Goal: Contribute content

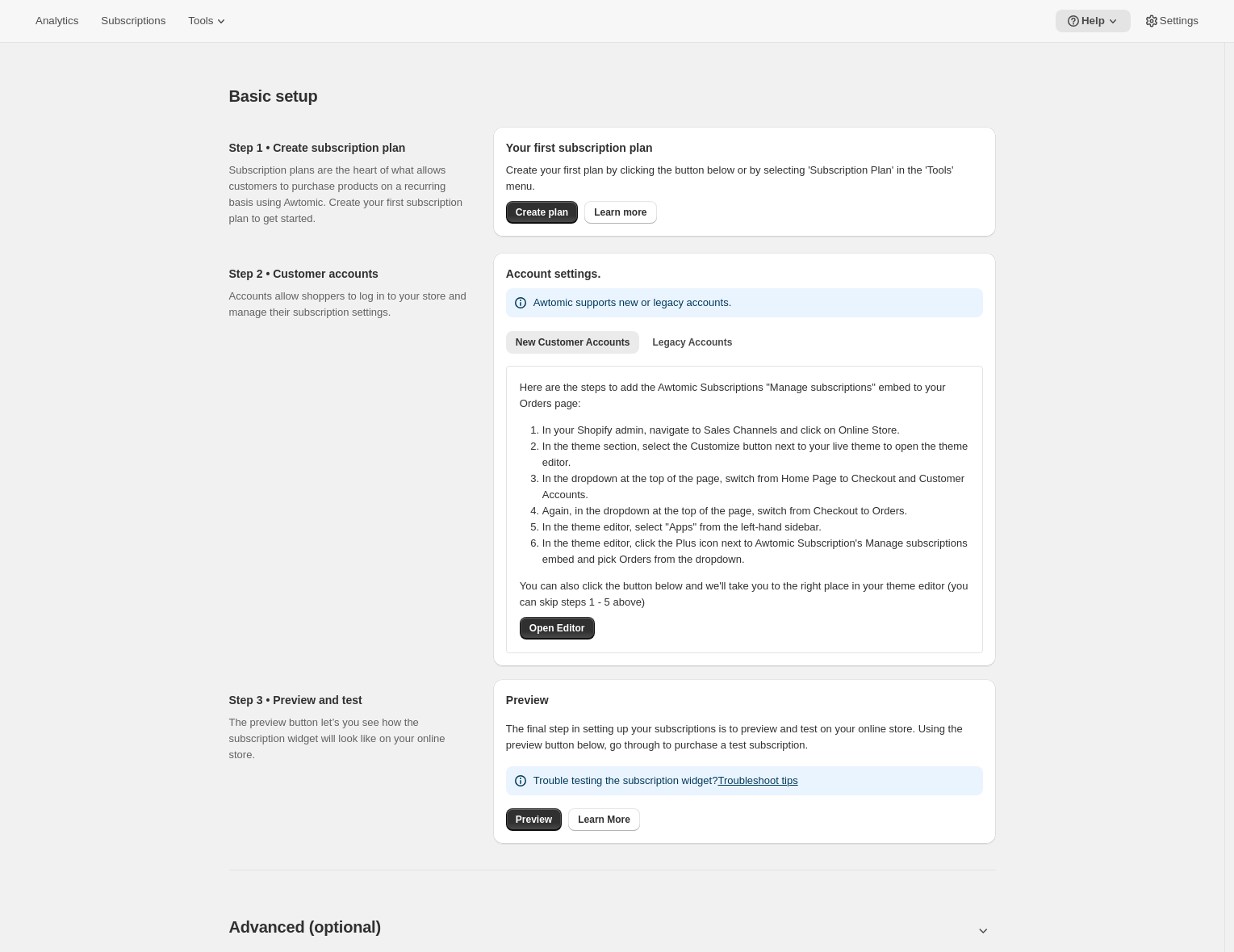
click at [1171, 8] on div "Analytics Subscriptions Tools Help Settings" at bounding box center [617, 21] width 1234 height 43
click at [1171, 25] on span "Settings" at bounding box center [1178, 21] width 39 height 13
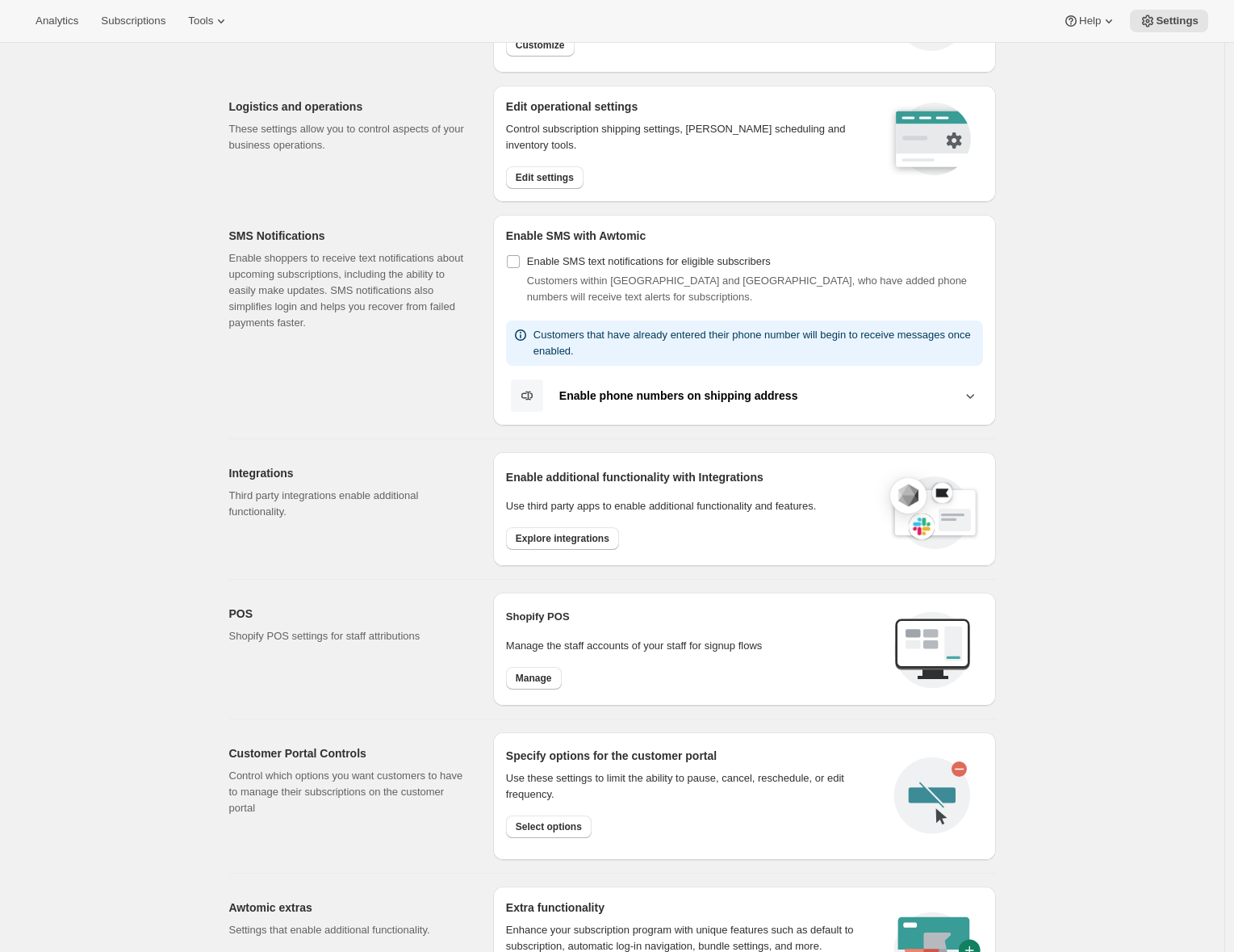
scroll to position [226, 0]
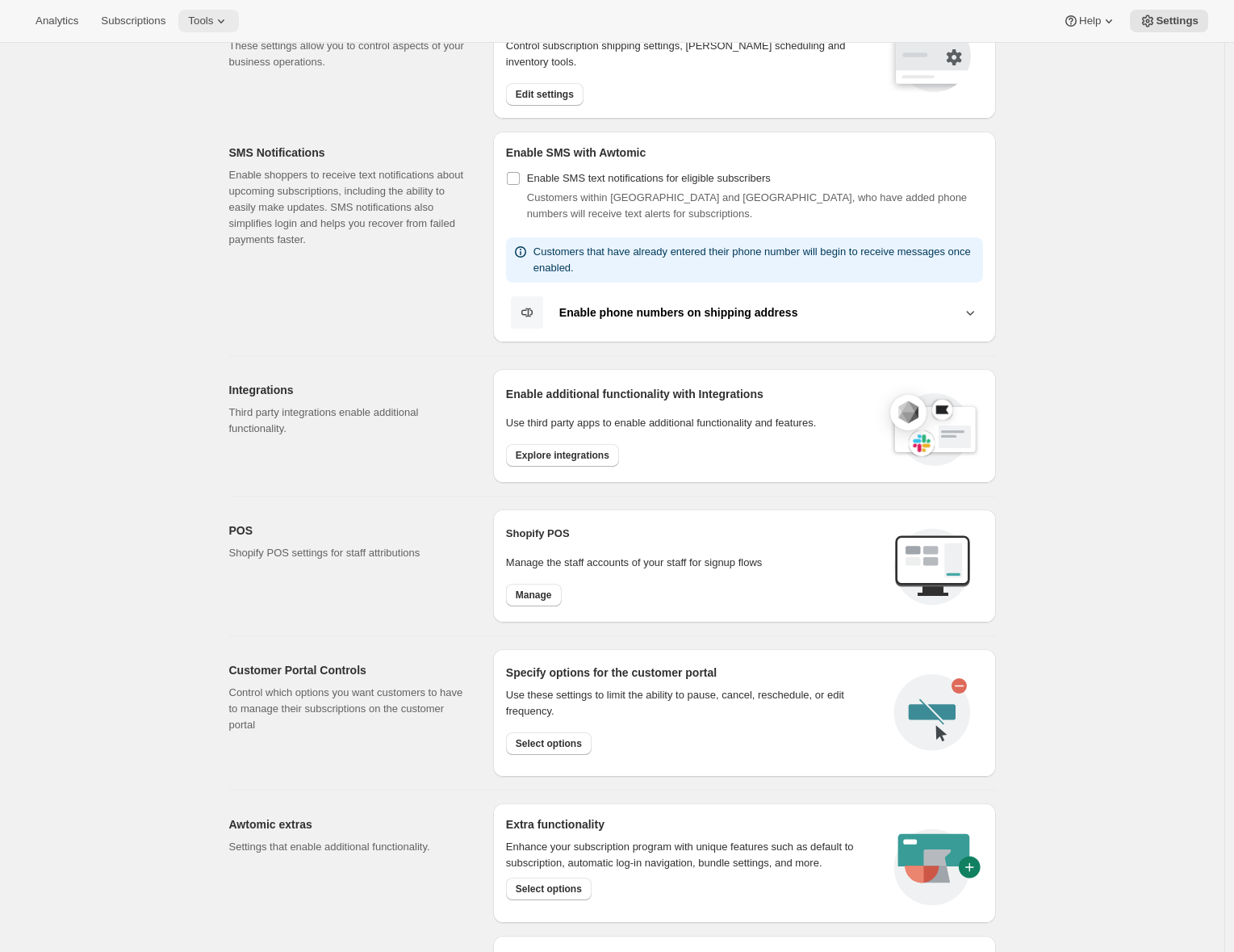
click at [229, 15] on icon at bounding box center [221, 21] width 16 height 16
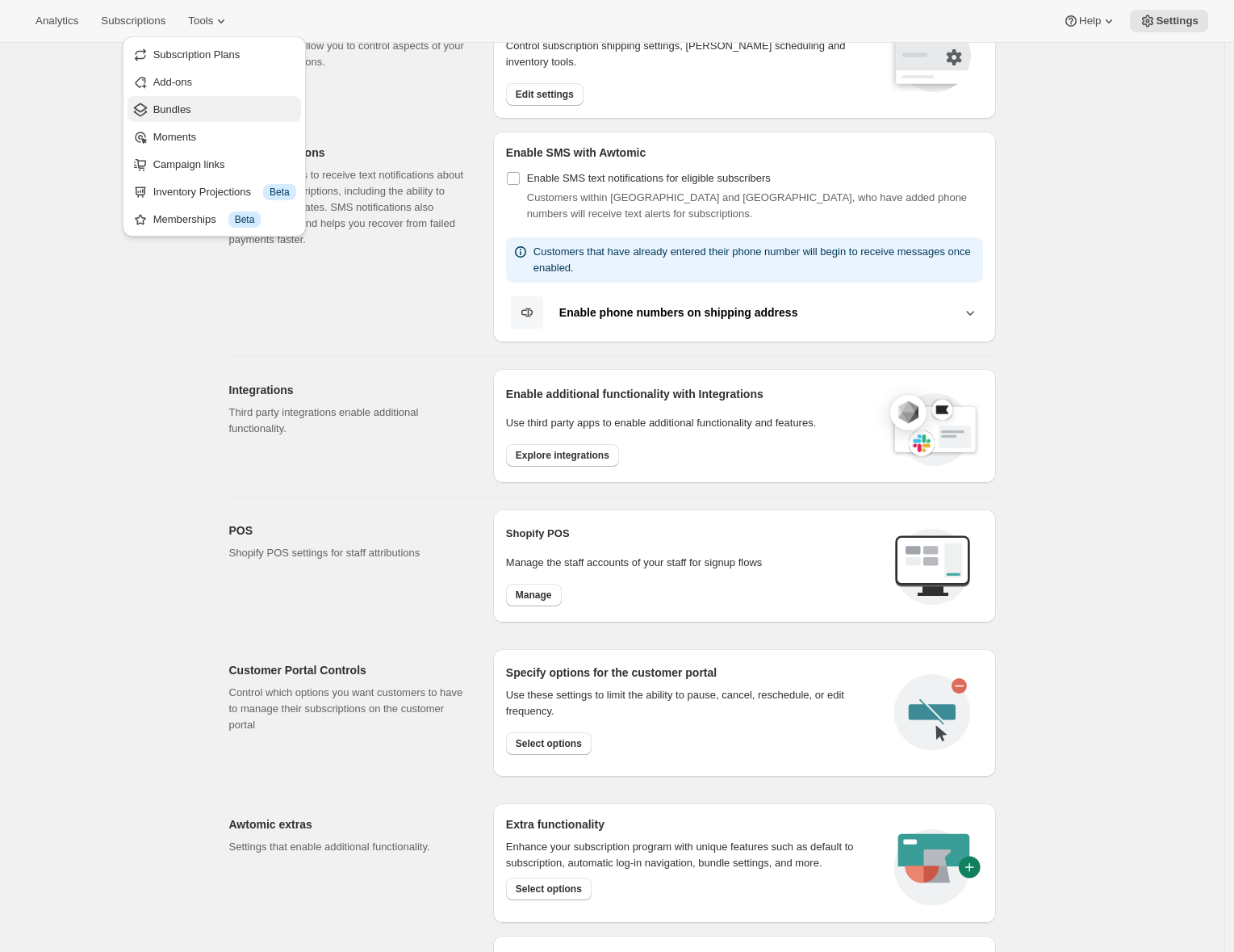
click at [204, 117] on ul "Subscription Plans Add-ons Bundles Moments Campaign links Inventory Projections…" at bounding box center [214, 135] width 174 height 190
click at [210, 137] on span "Moments" at bounding box center [225, 137] width 143 height 16
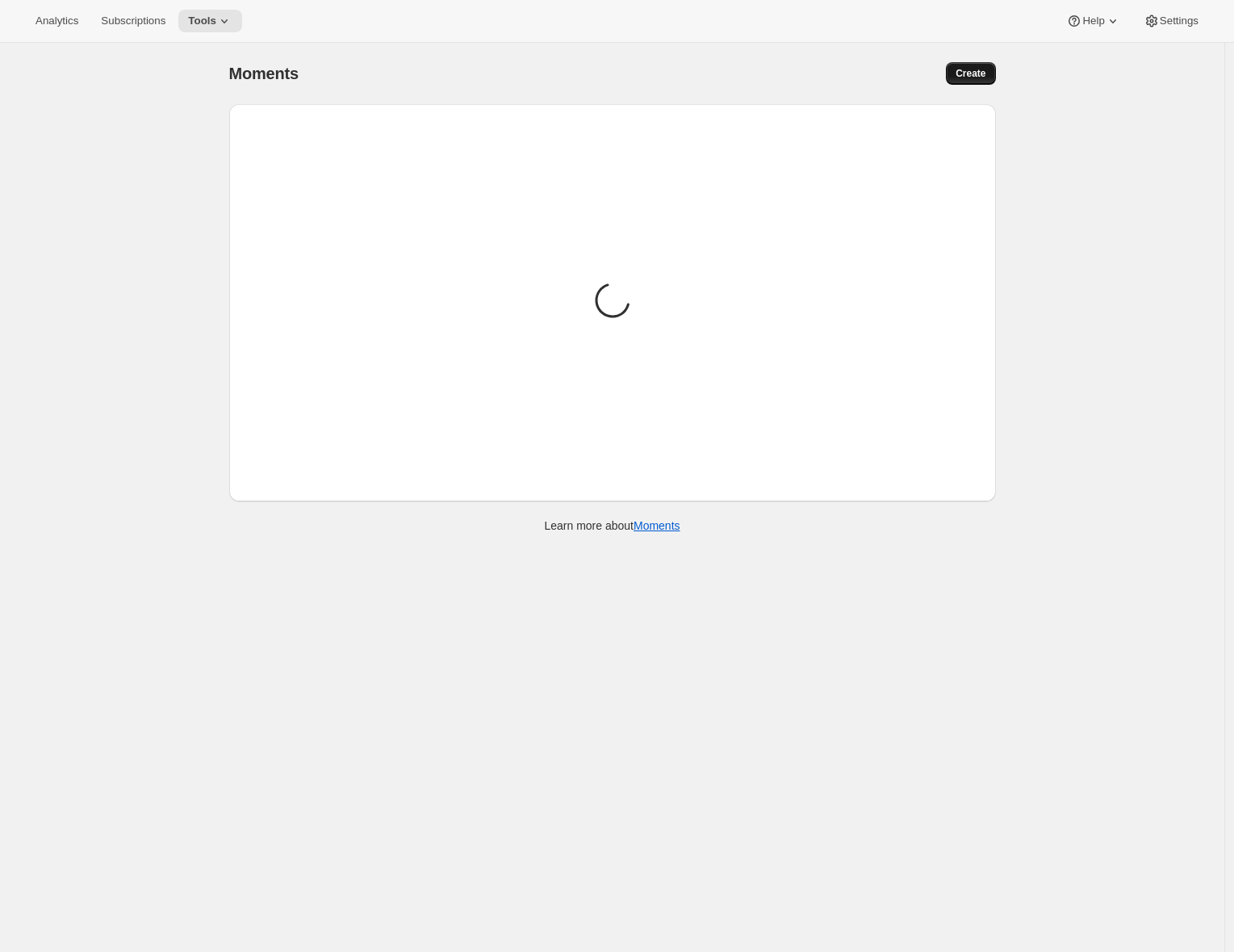
click at [975, 75] on span "Create" at bounding box center [970, 73] width 30 height 13
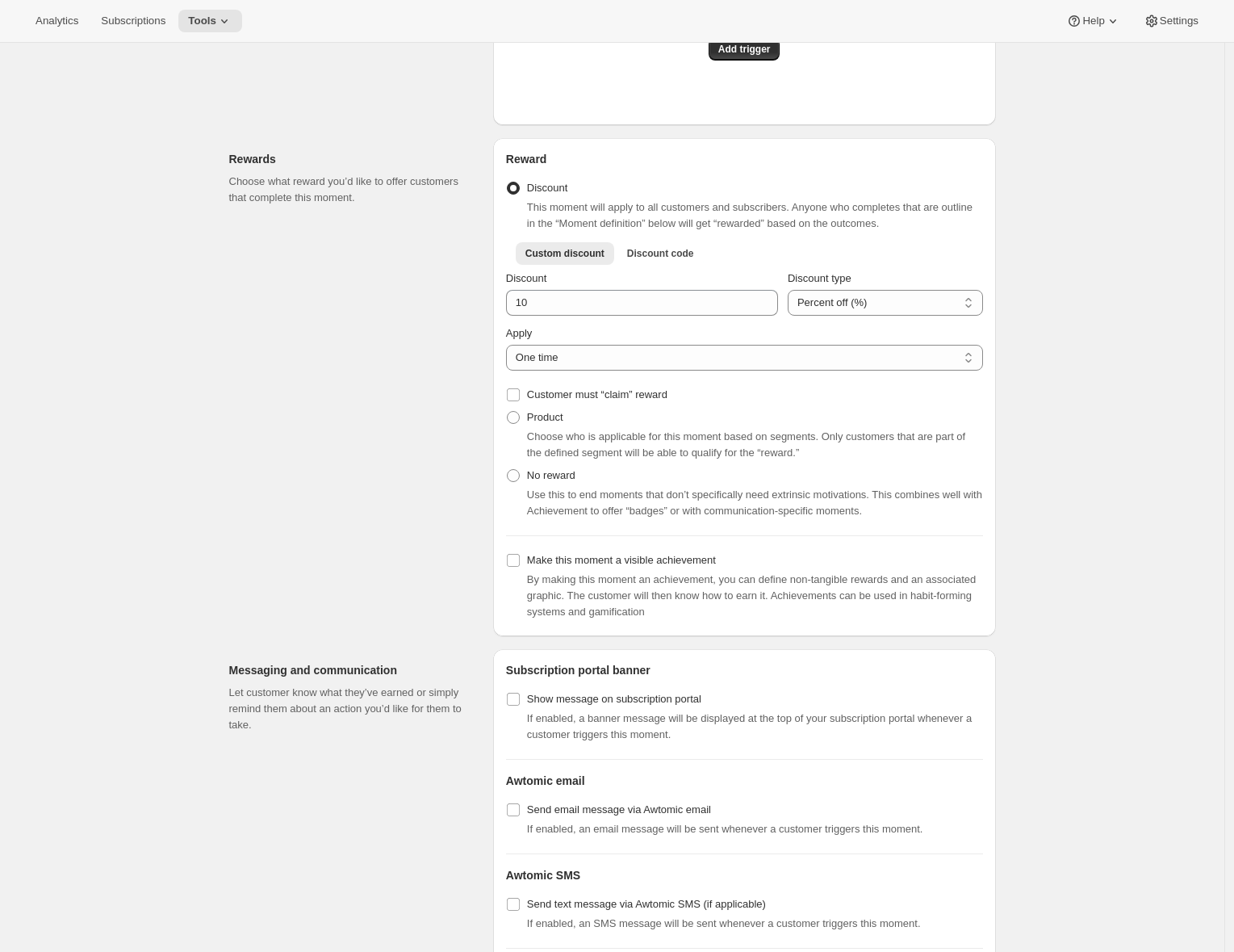
scroll to position [647, 0]
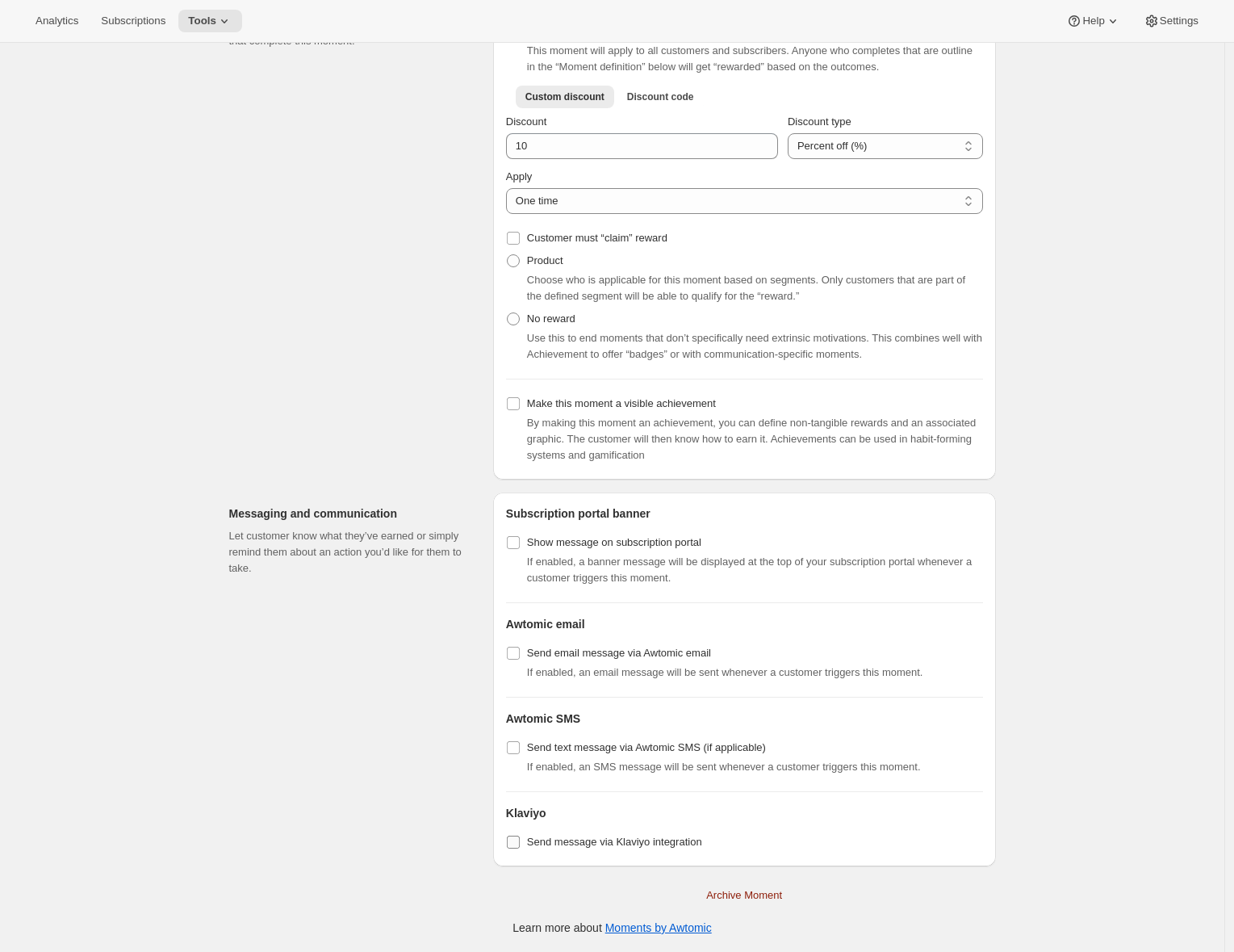
click at [520, 842] on input "Send message via Klaviyo integration" at bounding box center [513, 842] width 13 height 13
checkbox input "true"
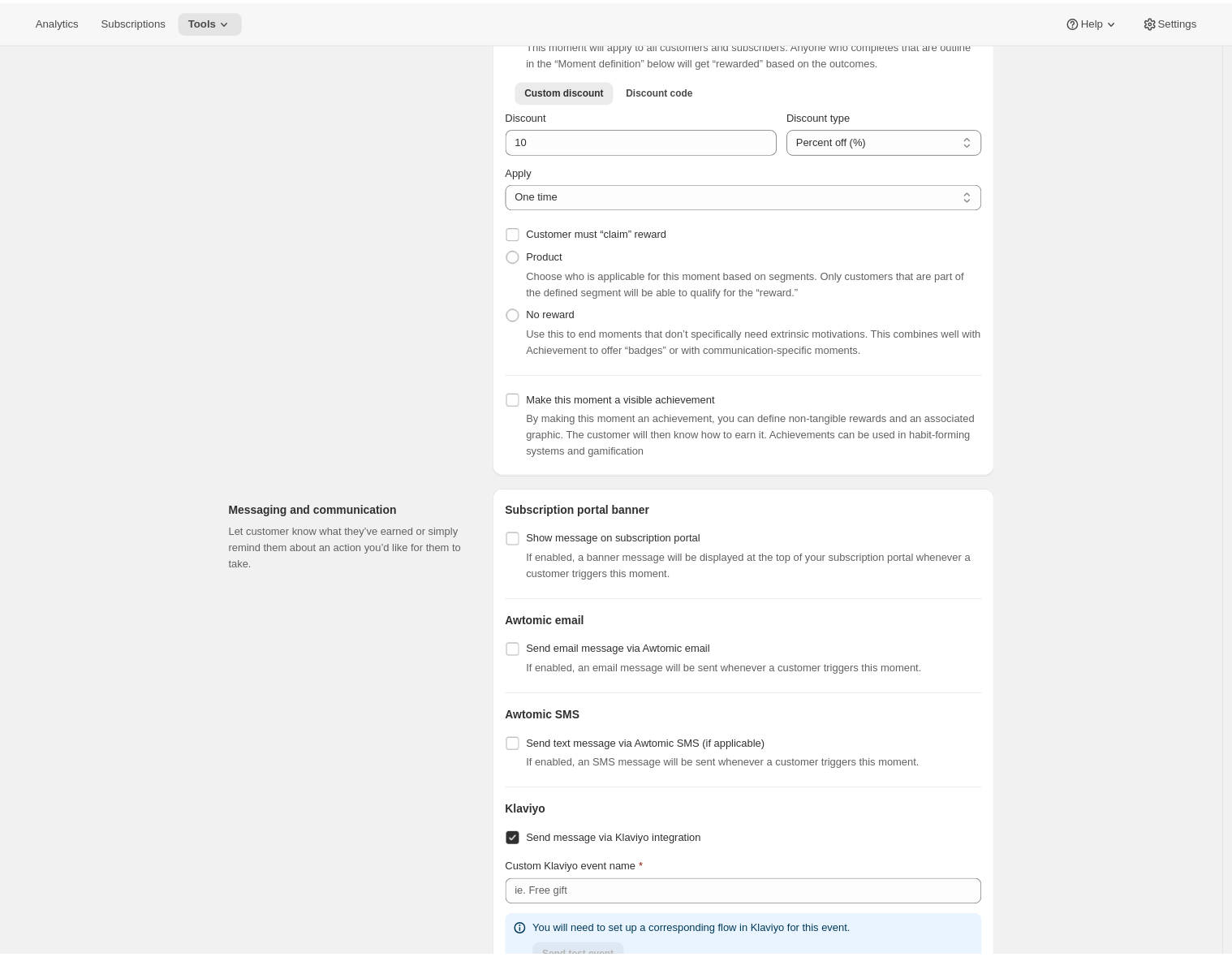
scroll to position [774, 0]
